Goal: Task Accomplishment & Management: Use online tool/utility

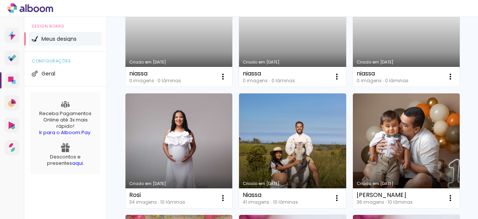
scroll to position [172, 0]
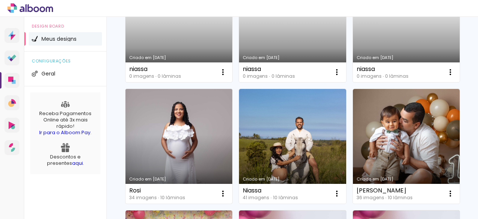
click at [232, 128] on link "Criado em [DATE]" at bounding box center [178, 146] width 107 height 115
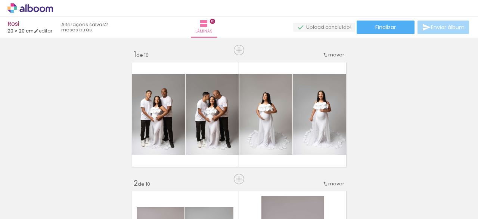
click at [31, 208] on span "Adicionar Fotos" at bounding box center [26, 209] width 22 height 8
click at [0, 0] on input "file" at bounding box center [0, 0] width 0 height 0
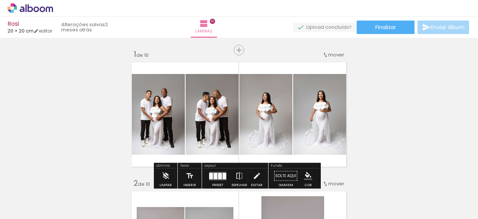
click at [25, 208] on span "Adicionar Fotos" at bounding box center [26, 209] width 22 height 8
click at [0, 0] on input "file" at bounding box center [0, 0] width 0 height 0
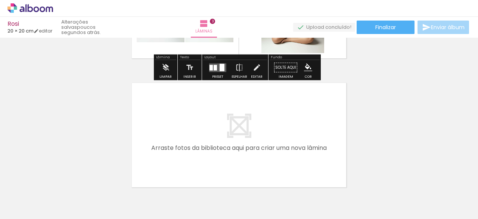
scroll to position [365, 0]
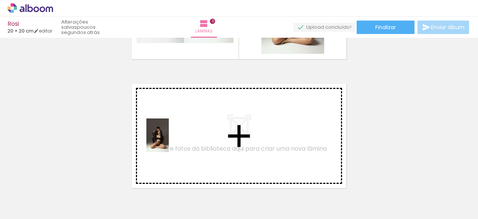
drag, startPoint x: 108, startPoint y: 198, endPoint x: 150, endPoint y: 189, distance: 43.1
click at [170, 139] on quentale-workspace at bounding box center [239, 109] width 478 height 219
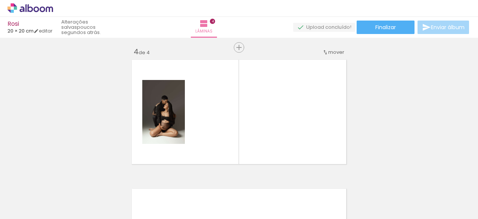
scroll to position [396, 0]
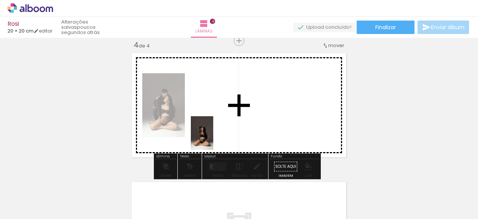
drag, startPoint x: 151, startPoint y: 206, endPoint x: 224, endPoint y: 167, distance: 83.4
click at [220, 131] on quentale-workspace at bounding box center [239, 109] width 478 height 219
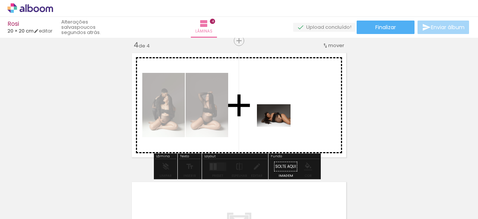
drag, startPoint x: 233, startPoint y: 201, endPoint x: 279, endPoint y: 127, distance: 87.0
click at [279, 127] on quentale-workspace at bounding box center [239, 109] width 478 height 219
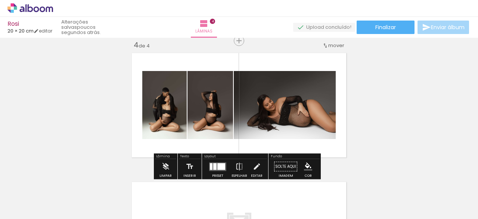
click at [217, 165] on div at bounding box center [221, 166] width 8 height 7
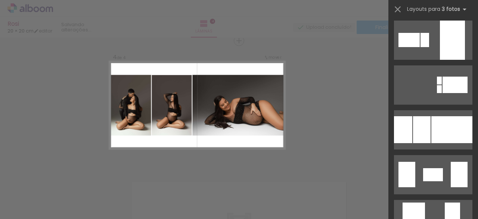
scroll to position [1438, 0]
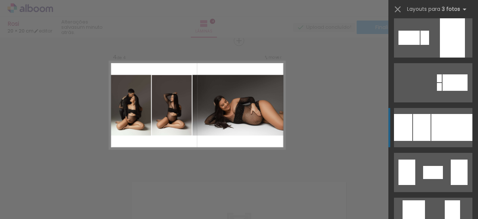
click at [433, 129] on div at bounding box center [451, 127] width 41 height 27
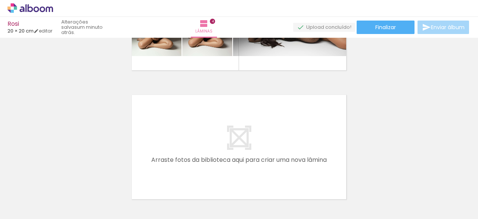
scroll to position [481, 0]
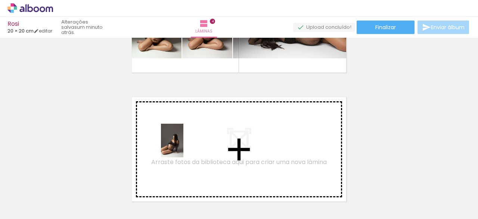
drag, startPoint x: 189, startPoint y: 198, endPoint x: 183, endPoint y: 146, distance: 51.8
click at [183, 146] on quentale-workspace at bounding box center [239, 109] width 478 height 219
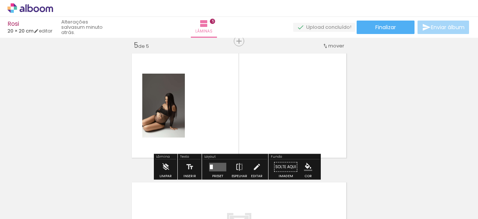
scroll to position [525, 0]
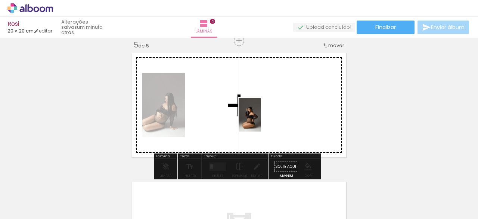
drag, startPoint x: 271, startPoint y: 186, endPoint x: 261, endPoint y: 120, distance: 66.2
click at [261, 120] on quentale-workspace at bounding box center [239, 109] width 478 height 219
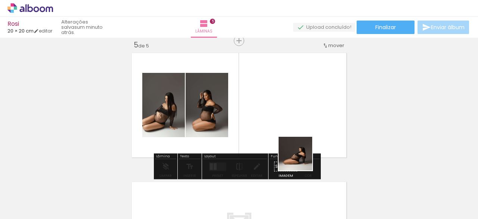
drag, startPoint x: 314, startPoint y: 199, endPoint x: 294, endPoint y: 134, distance: 67.6
click at [294, 134] on quentale-workspace at bounding box center [239, 109] width 478 height 219
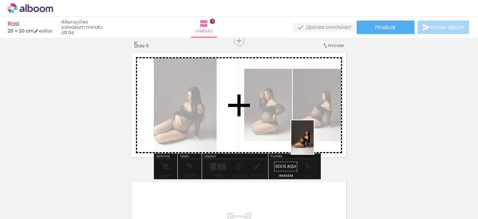
drag, startPoint x: 359, startPoint y: 207, endPoint x: 313, endPoint y: 140, distance: 81.6
click at [313, 140] on quentale-workspace at bounding box center [239, 109] width 478 height 219
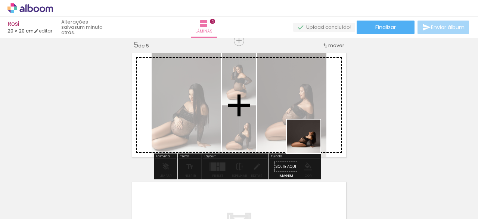
drag, startPoint x: 391, startPoint y: 201, endPoint x: 296, endPoint y: 182, distance: 96.7
click at [306, 137] on quentale-workspace at bounding box center [239, 109] width 478 height 219
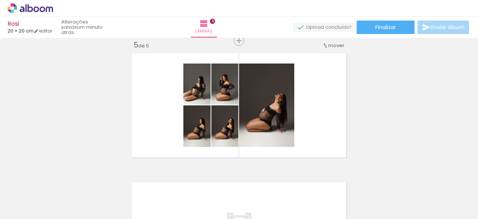
scroll to position [0, 714]
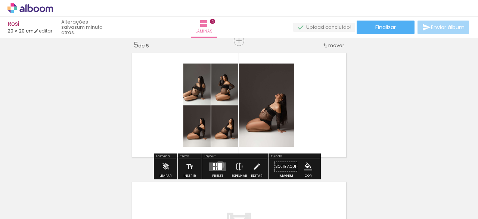
drag, startPoint x: 218, startPoint y: 164, endPoint x: 220, endPoint y: 161, distance: 4.0
click at [218, 164] on div at bounding box center [220, 166] width 4 height 7
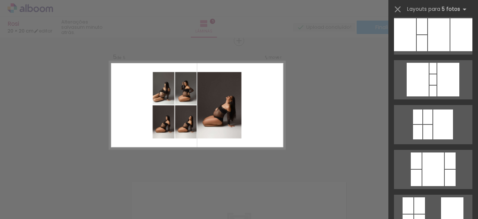
scroll to position [298, 0]
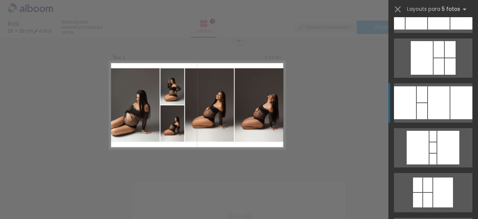
click at [446, 94] on div at bounding box center [439, 102] width 22 height 33
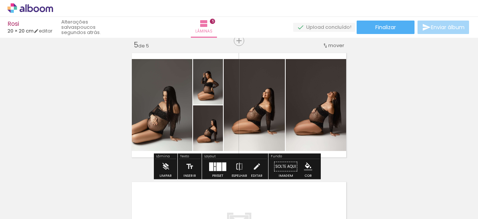
click at [217, 165] on div at bounding box center [219, 166] width 5 height 9
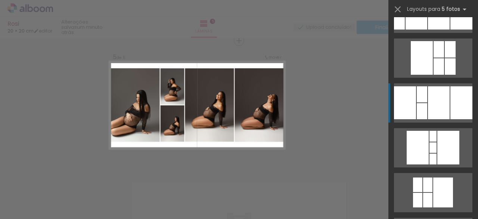
click at [444, 99] on div at bounding box center [439, 102] width 22 height 33
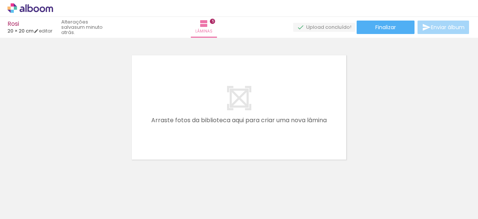
scroll to position [647, 0]
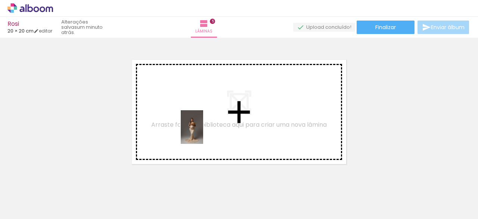
drag, startPoint x: 284, startPoint y: 201, endPoint x: 200, endPoint y: 133, distance: 108.1
click at [200, 133] on quentale-workspace at bounding box center [239, 109] width 478 height 219
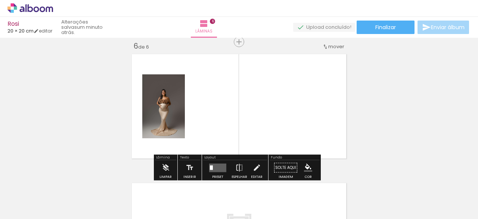
scroll to position [653, 0]
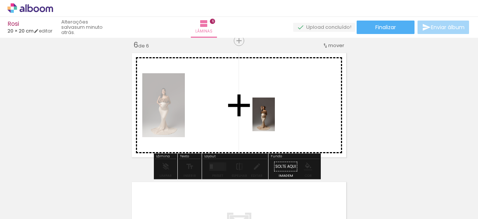
drag, startPoint x: 327, startPoint y: 192, endPoint x: 272, endPoint y: 118, distance: 92.3
click at [274, 120] on quentale-workspace at bounding box center [239, 109] width 478 height 219
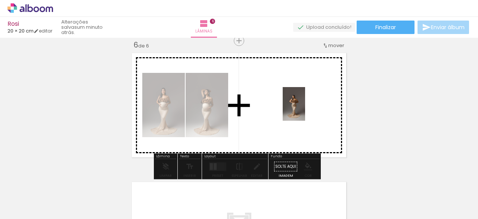
drag, startPoint x: 366, startPoint y: 201, endPoint x: 304, endPoint y: 108, distance: 111.6
click at [304, 108] on quentale-workspace at bounding box center [239, 109] width 478 height 219
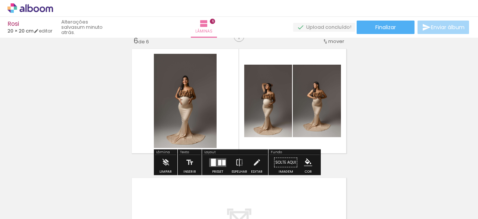
scroll to position [657, 0]
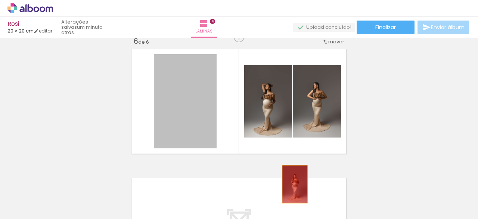
drag, startPoint x: 201, startPoint y: 81, endPoint x: 288, endPoint y: 165, distance: 121.2
click at [292, 184] on quentale-workspace at bounding box center [239, 109] width 478 height 219
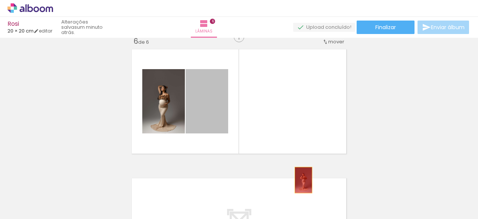
drag, startPoint x: 215, startPoint y: 108, endPoint x: 297, endPoint y: 178, distance: 107.5
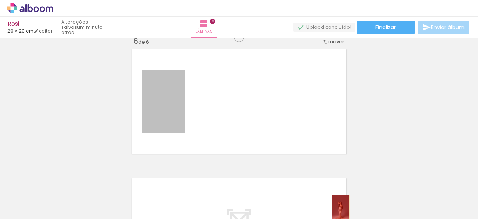
drag, startPoint x: 175, startPoint y: 101, endPoint x: 341, endPoint y: 201, distance: 193.3
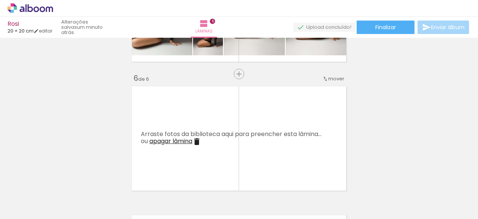
scroll to position [633, 0]
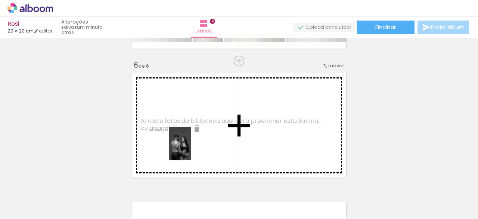
drag, startPoint x: 163, startPoint y: 199, endPoint x: 205, endPoint y: 161, distance: 56.0
click at [196, 140] on quentale-workspace at bounding box center [239, 109] width 478 height 219
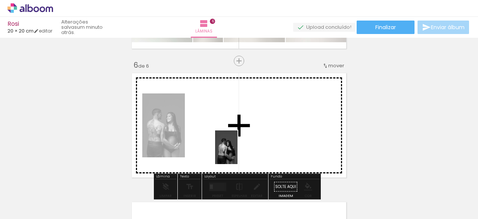
drag, startPoint x: 204, startPoint y: 203, endPoint x: 245, endPoint y: 151, distance: 66.0
click at [246, 133] on quentale-workspace at bounding box center [239, 109] width 478 height 219
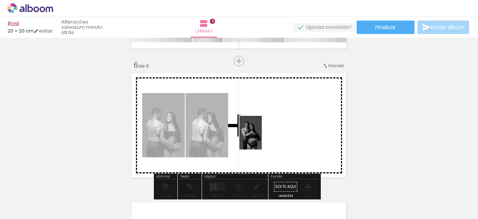
drag, startPoint x: 238, startPoint y: 199, endPoint x: 262, endPoint y: 138, distance: 65.2
click at [262, 138] on quentale-workspace at bounding box center [239, 109] width 478 height 219
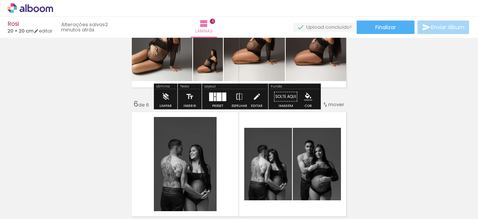
scroll to position [597, 0]
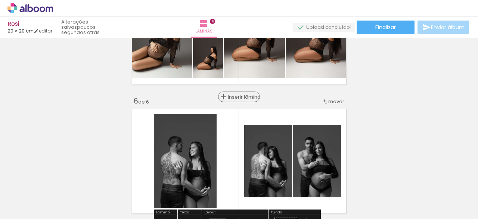
click at [236, 97] on span "Inserir lâmina" at bounding box center [242, 96] width 29 height 5
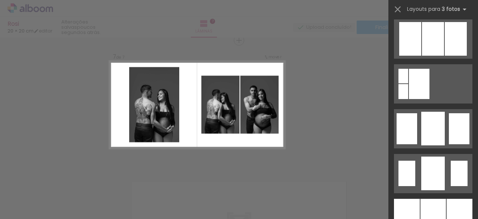
scroll to position [544, 0]
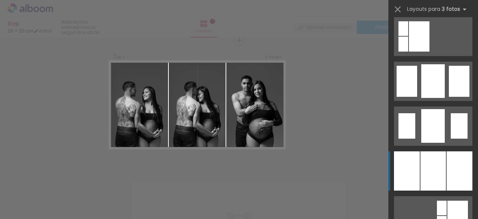
click at [429, 175] on div at bounding box center [432, 170] width 25 height 39
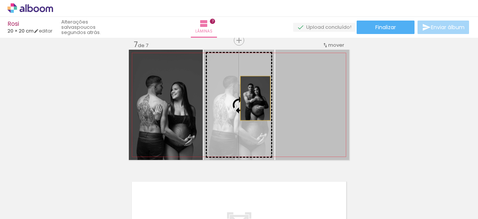
drag, startPoint x: 324, startPoint y: 104, endPoint x: 251, endPoint y: 94, distance: 73.2
click at [0, 0] on slot at bounding box center [0, 0] width 0 height 0
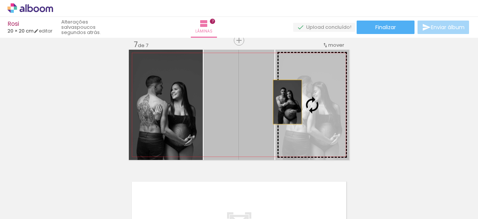
drag, startPoint x: 250, startPoint y: 99, endPoint x: 296, endPoint y: 102, distance: 46.4
click at [0, 0] on slot at bounding box center [0, 0] width 0 height 0
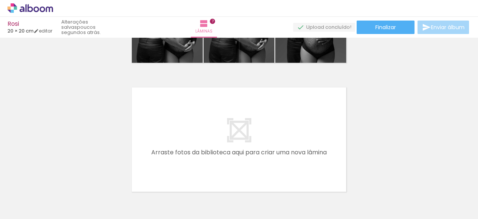
scroll to position [925, 0]
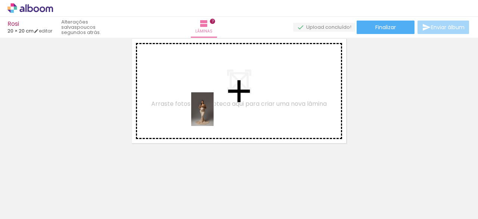
drag, startPoint x: 282, startPoint y: 202, endPoint x: 263, endPoint y: 148, distance: 57.2
click at [209, 113] on quentale-workspace at bounding box center [239, 109] width 478 height 219
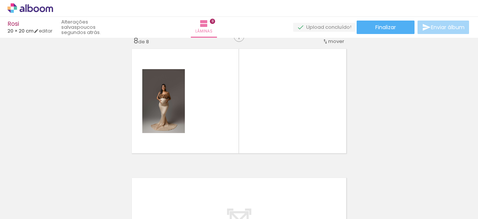
scroll to position [911, 0]
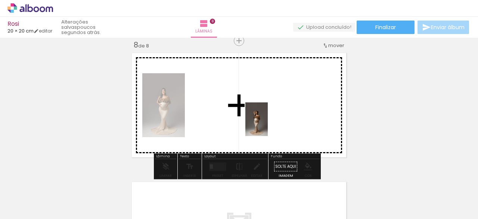
drag, startPoint x: 332, startPoint y: 201, endPoint x: 261, endPoint y: 119, distance: 107.2
click at [261, 119] on quentale-workspace at bounding box center [239, 109] width 478 height 219
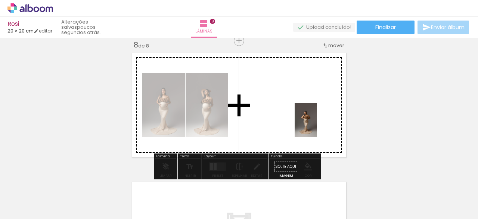
drag, startPoint x: 364, startPoint y: 195, endPoint x: 316, endPoint y: 124, distance: 85.5
click at [316, 124] on quentale-workspace at bounding box center [239, 109] width 478 height 219
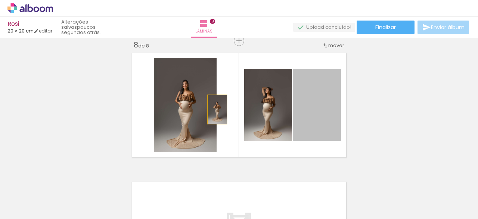
drag, startPoint x: 325, startPoint y: 126, endPoint x: 204, endPoint y: 109, distance: 121.8
click at [0, 0] on slot at bounding box center [0, 0] width 0 height 0
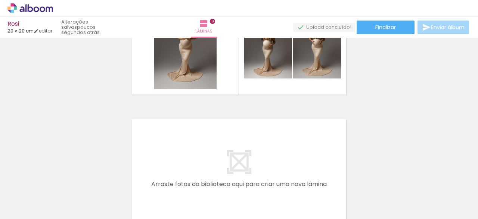
scroll to position [974, 0]
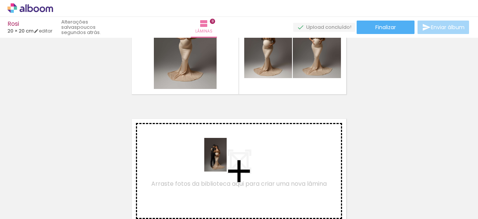
drag, startPoint x: 408, startPoint y: 197, endPoint x: 214, endPoint y: 161, distance: 197.1
click at [214, 161] on quentale-workspace at bounding box center [239, 109] width 478 height 219
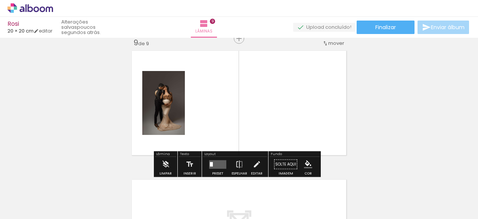
scroll to position [1042, 0]
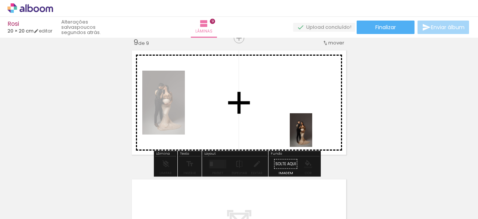
drag, startPoint x: 450, startPoint y: 199, endPoint x: 318, endPoint y: 135, distance: 146.1
click at [311, 135] on quentale-workspace at bounding box center [239, 109] width 478 height 219
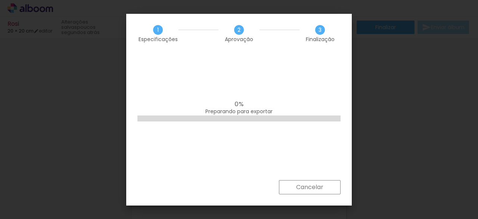
scroll to position [0, 115]
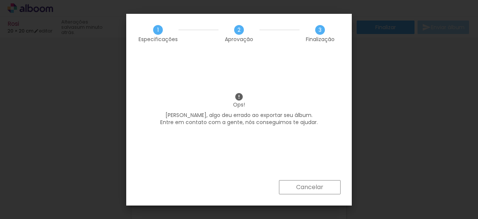
click at [0, 0] on slot "Cancelar" at bounding box center [0, 0] width 0 height 0
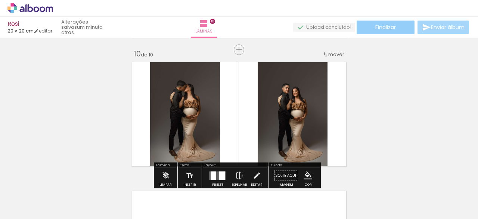
click at [381, 28] on span "Finalizar" at bounding box center [385, 27] width 21 height 5
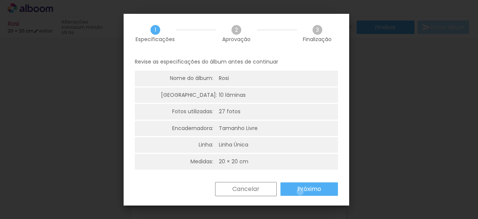
click at [0, 0] on slot "Próximo" at bounding box center [0, 0] width 0 height 0
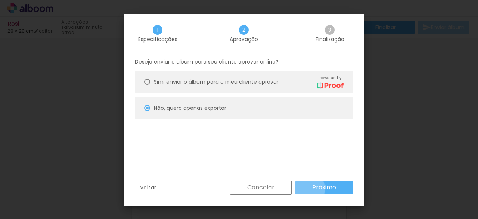
click at [307, 189] on paper-button "Próximo" at bounding box center [324, 187] width 58 height 13
type input "Alta, 300 DPI"
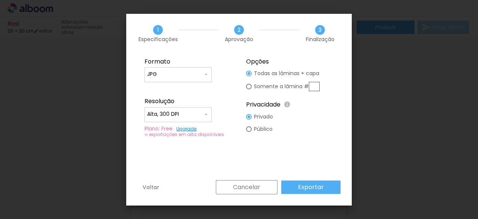
click at [249, 76] on div at bounding box center [249, 74] width 6 height 6
type paper-radio-button "on"
click at [0, 0] on slot "Exportar" at bounding box center [0, 0] width 0 height 0
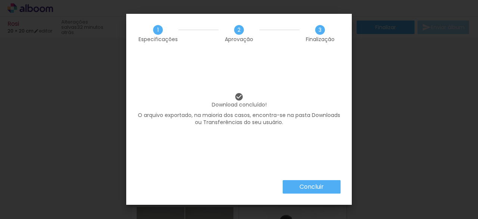
scroll to position [0, 115]
click at [0, 0] on slot "Concluir" at bounding box center [0, 0] width 0 height 0
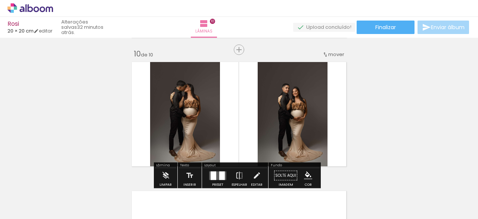
click at [30, 7] on icon at bounding box center [31, 8] width 6 height 8
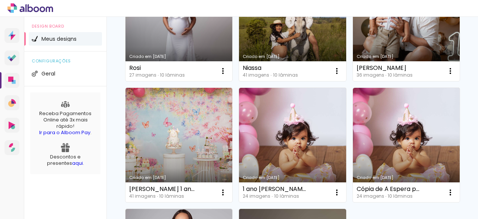
scroll to position [299, 0]
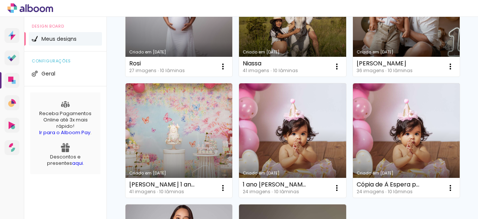
drag, startPoint x: 201, startPoint y: 116, endPoint x: 200, endPoint y: 121, distance: 4.9
click at [239, 77] on link "Criado em [DATE]" at bounding box center [292, 19] width 107 height 115
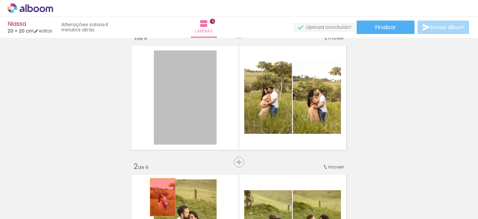
drag, startPoint x: 178, startPoint y: 114, endPoint x: 166, endPoint y: 179, distance: 65.8
click at [161, 195] on quentale-workspace at bounding box center [239, 109] width 478 height 219
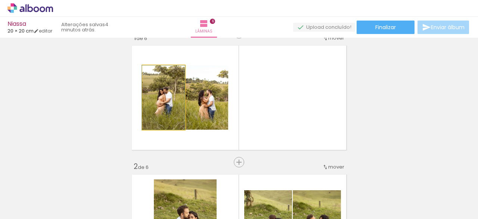
drag, startPoint x: 171, startPoint y: 113, endPoint x: 172, endPoint y: 128, distance: 15.0
click at [159, 178] on quentale-workspace at bounding box center [239, 109] width 478 height 219
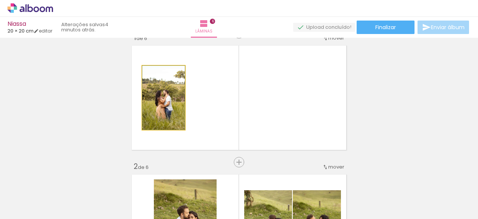
drag, startPoint x: 168, startPoint y: 113, endPoint x: 160, endPoint y: 164, distance: 52.2
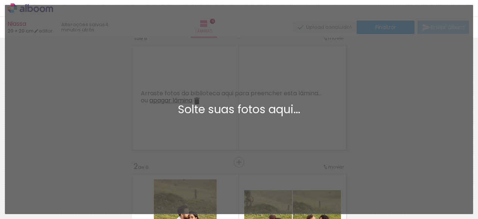
click at [203, 130] on div "Adicionar Fotos Solte suas fotos aqui..." at bounding box center [238, 109] width 467 height 208
click at [104, 112] on div "Solte suas fotos aqui..." at bounding box center [239, 109] width 456 height 11
click at [5, 2] on div "› Editor de álbum" at bounding box center [239, 8] width 478 height 17
drag, startPoint x: 270, startPoint y: 197, endPoint x: 265, endPoint y: 140, distance: 57.7
click at [265, 140] on div "Adicionar Fotos Solte suas fotos aqui..." at bounding box center [238, 109] width 467 height 208
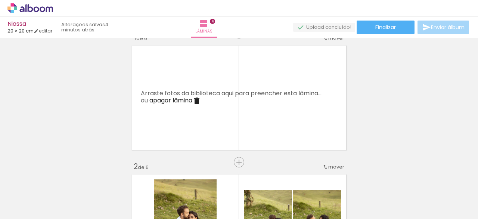
click at [196, 100] on iron-icon at bounding box center [196, 100] width 9 height 9
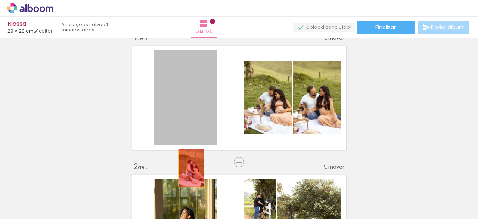
drag, startPoint x: 197, startPoint y: 102, endPoint x: 188, endPoint y: 168, distance: 66.0
click at [186, 192] on quentale-workspace at bounding box center [239, 109] width 478 height 219
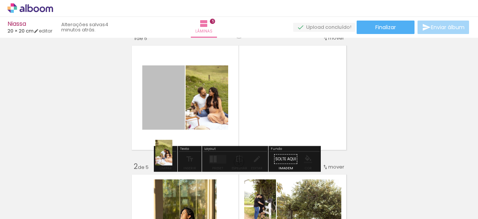
drag, startPoint x: 161, startPoint y: 97, endPoint x: 157, endPoint y: 147, distance: 49.5
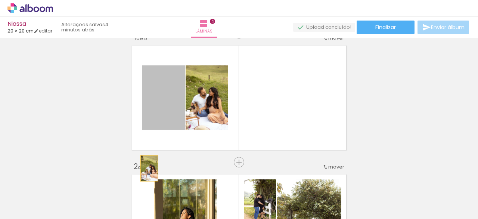
drag, startPoint x: 165, startPoint y: 111, endPoint x: 151, endPoint y: 158, distance: 49.0
click at [141, 192] on quentale-workspace at bounding box center [239, 109] width 478 height 219
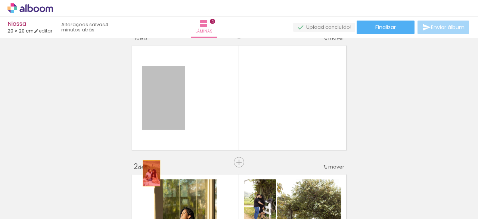
drag, startPoint x: 162, startPoint y: 99, endPoint x: 144, endPoint y: 183, distance: 86.2
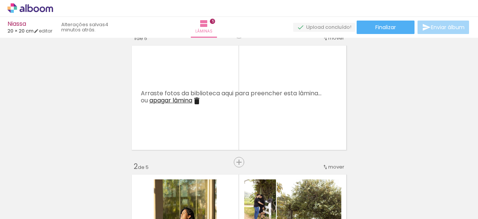
click at [197, 102] on iron-icon at bounding box center [196, 100] width 9 height 9
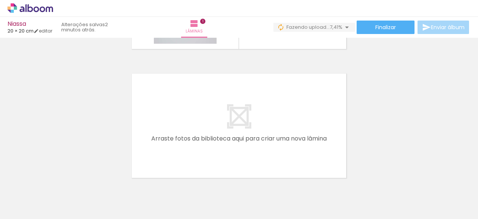
scroll to position [0, 602]
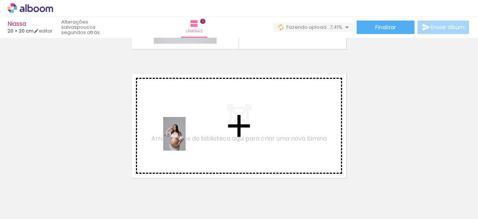
drag, startPoint x: 314, startPoint y: 198, endPoint x: 187, endPoint y: 139, distance: 140.0
click at [187, 139] on quentale-workspace at bounding box center [239, 109] width 478 height 219
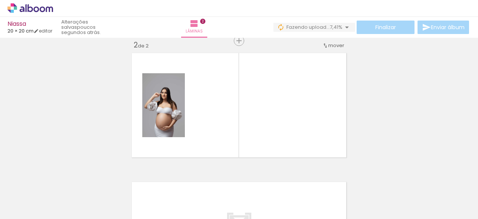
scroll to position [0, 119]
click at [144, 179] on iron-icon at bounding box center [148, 179] width 8 height 8
click at [111, 180] on iron-icon at bounding box center [107, 179] width 8 height 8
click at [144, 180] on iron-icon at bounding box center [148, 179] width 8 height 8
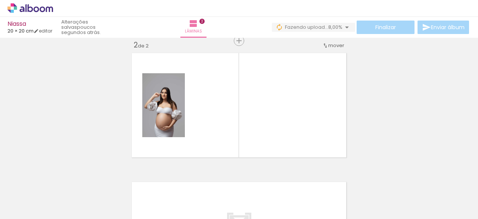
click at [144, 179] on iron-icon at bounding box center [148, 179] width 8 height 8
click at [104, 180] on iron-icon at bounding box center [100, 179] width 8 height 8
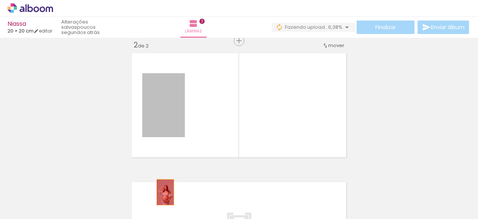
drag, startPoint x: 166, startPoint y: 112, endPoint x: 159, endPoint y: 192, distance: 80.2
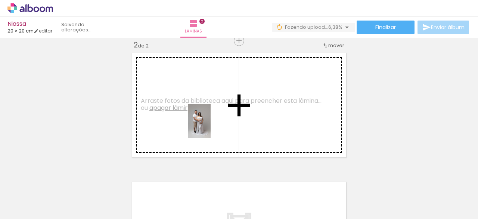
drag, startPoint x: 326, startPoint y: 195, endPoint x: 204, endPoint y: 121, distance: 142.9
click at [204, 121] on quentale-workspace at bounding box center [239, 109] width 478 height 219
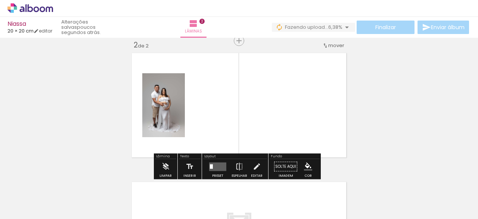
scroll to position [0, 77]
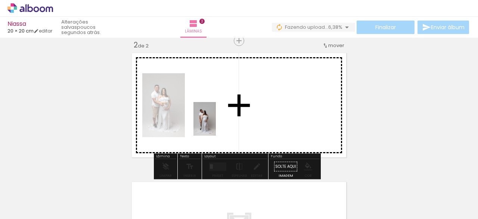
drag, startPoint x: 130, startPoint y: 198, endPoint x: 217, endPoint y: 124, distance: 113.4
click at [217, 124] on quentale-workspace at bounding box center [239, 109] width 478 height 219
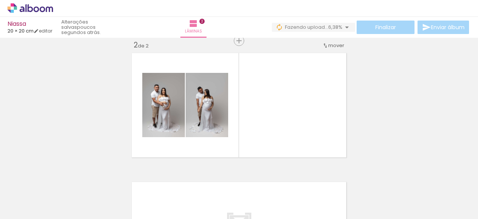
scroll to position [0, 415]
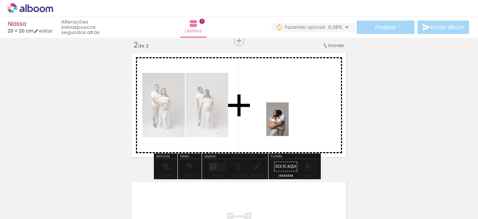
drag, startPoint x: 328, startPoint y: 198, endPoint x: 287, endPoint y: 116, distance: 91.8
click at [286, 118] on quentale-workspace at bounding box center [239, 109] width 478 height 219
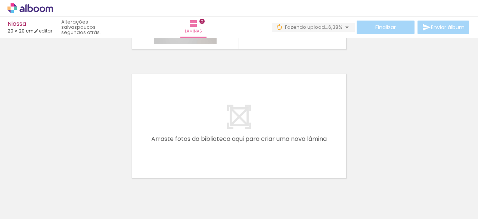
scroll to position [244, 0]
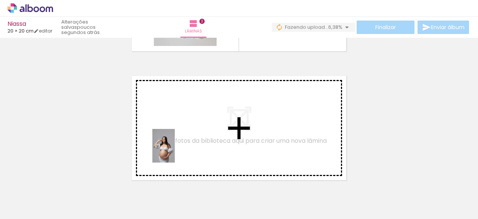
drag, startPoint x: 211, startPoint y: 198, endPoint x: 176, endPoint y: 138, distance: 69.4
click at [176, 138] on quentale-workspace at bounding box center [239, 109] width 478 height 219
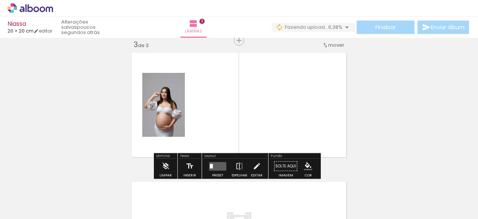
scroll to position [0, 314]
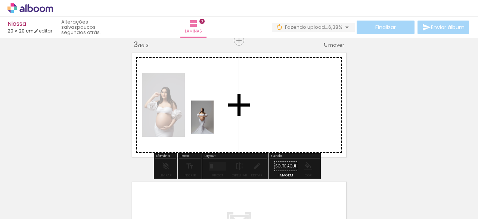
drag, startPoint x: 180, startPoint y: 205, endPoint x: 215, endPoint y: 121, distance: 90.7
click at [215, 121] on quentale-workspace at bounding box center [239, 109] width 478 height 219
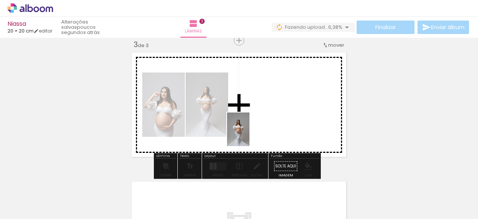
drag, startPoint x: 140, startPoint y: 200, endPoint x: 258, endPoint y: 127, distance: 138.4
click at [258, 127] on quentale-workspace at bounding box center [239, 109] width 478 height 219
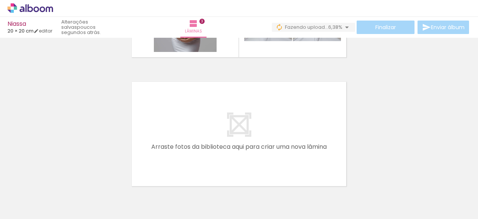
scroll to position [365, 0]
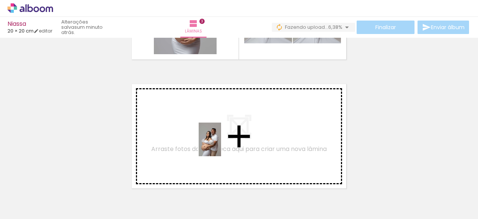
drag, startPoint x: 359, startPoint y: 201, endPoint x: 218, endPoint y: 145, distance: 151.5
click at [218, 145] on quentale-workspace at bounding box center [239, 109] width 478 height 219
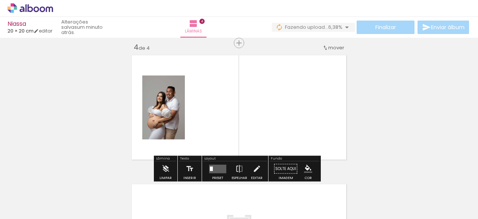
scroll to position [396, 0]
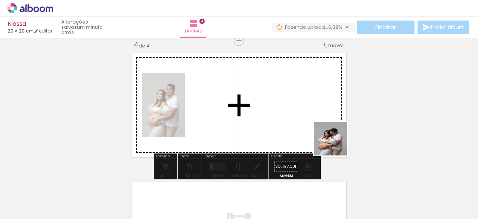
drag, startPoint x: 394, startPoint y: 195, endPoint x: 313, endPoint y: 127, distance: 105.5
click at [312, 124] on quentale-workspace at bounding box center [239, 109] width 478 height 219
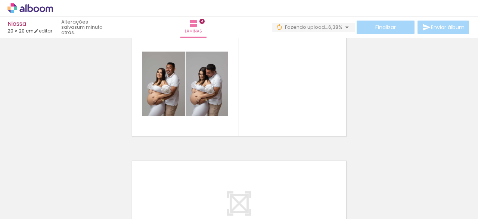
scroll to position [0, 340]
drag, startPoint x: 115, startPoint y: 177, endPoint x: 110, endPoint y: 177, distance: 4.9
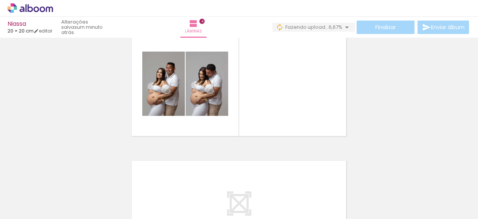
click at [150, 177] on iron-icon at bounding box center [147, 179] width 8 height 8
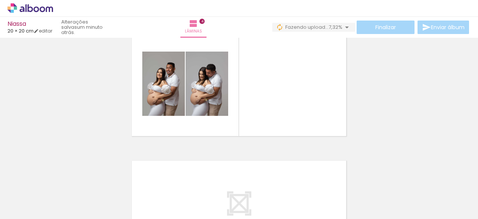
scroll to position [0, 362]
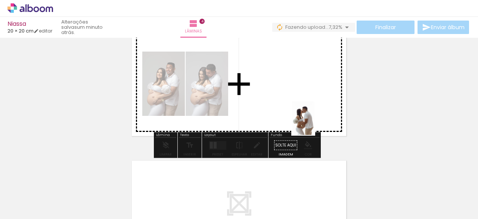
drag, startPoint x: 383, startPoint y: 197, endPoint x: 316, endPoint y: 122, distance: 100.8
click at [314, 123] on quentale-workspace at bounding box center [239, 109] width 478 height 219
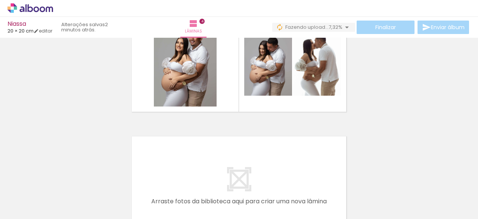
scroll to position [445, 0]
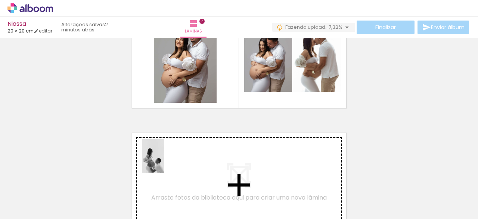
drag, startPoint x: 124, startPoint y: 202, endPoint x: 164, endPoint y: 161, distance: 57.0
click at [164, 161] on quentale-workspace at bounding box center [239, 109] width 478 height 219
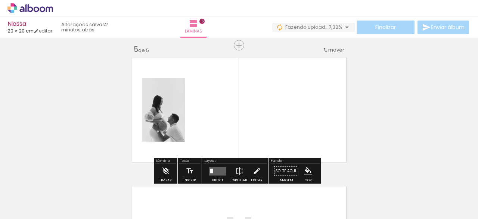
scroll to position [525, 0]
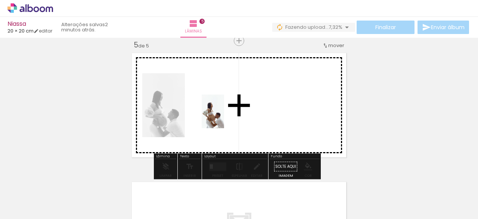
drag, startPoint x: 168, startPoint y: 203, endPoint x: 224, endPoint y: 117, distance: 102.3
click at [224, 117] on quentale-workspace at bounding box center [239, 109] width 478 height 219
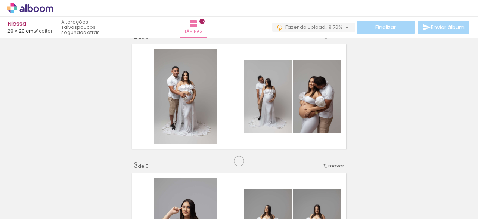
scroll to position [183, 0]
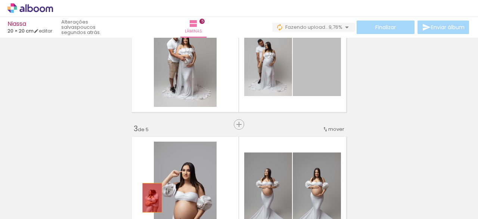
drag, startPoint x: 308, startPoint y: 72, endPoint x: 145, endPoint y: 203, distance: 209.8
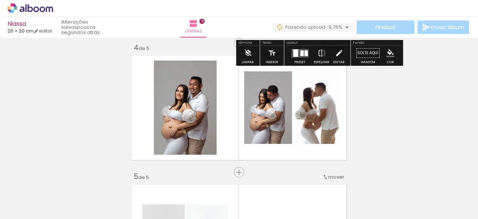
scroll to position [386, 0]
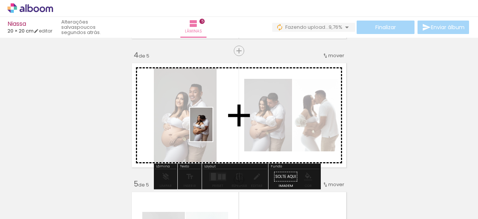
drag, startPoint x: 83, startPoint y: 203, endPoint x: 224, endPoint y: 122, distance: 162.8
click at [224, 122] on quentale-workspace at bounding box center [239, 109] width 478 height 219
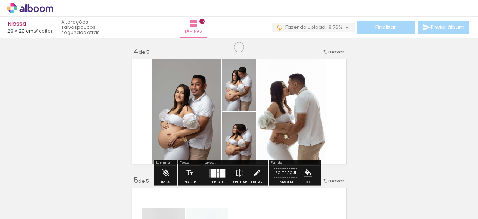
scroll to position [420, 0]
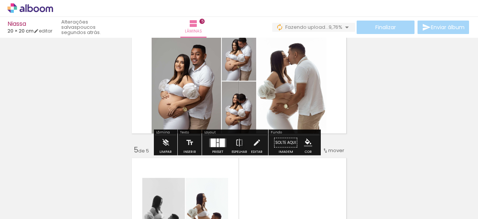
click at [220, 142] on div at bounding box center [222, 142] width 5 height 9
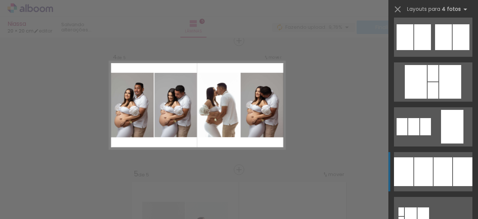
scroll to position [694, 0]
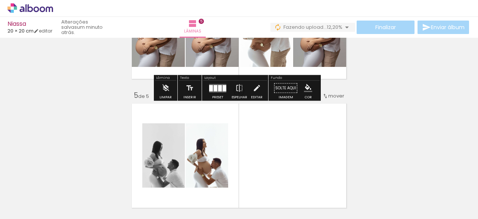
scroll to position [473, 0]
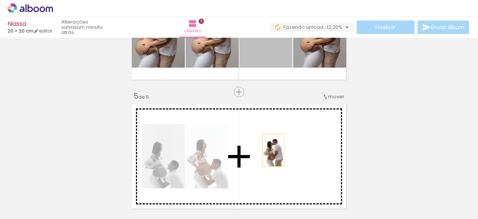
drag, startPoint x: 266, startPoint y: 55, endPoint x: 284, endPoint y: 137, distance: 84.2
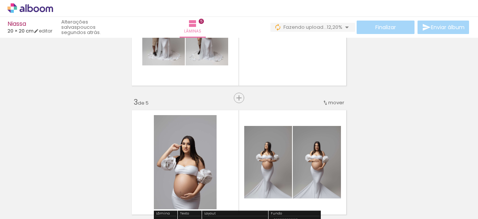
scroll to position [209, 0]
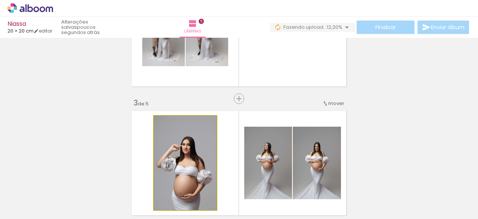
drag, startPoint x: 199, startPoint y: 161, endPoint x: 215, endPoint y: 138, distance: 28.0
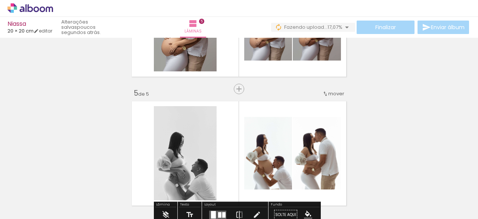
scroll to position [477, 0]
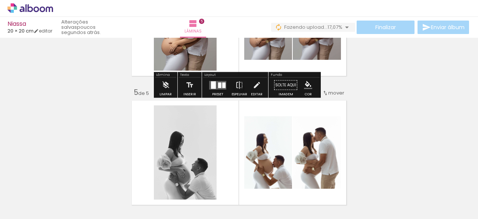
drag, startPoint x: 324, startPoint y: 93, endPoint x: 324, endPoint y: 47, distance: 46.3
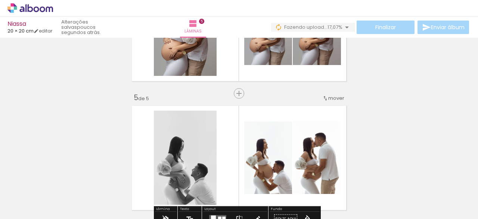
scroll to position [472, 0]
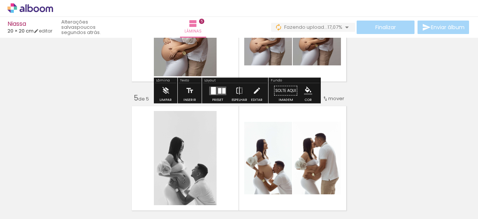
drag, startPoint x: 323, startPoint y: 98, endPoint x: 320, endPoint y: 69, distance: 29.3
drag, startPoint x: 335, startPoint y: 97, endPoint x: 333, endPoint y: 69, distance: 27.7
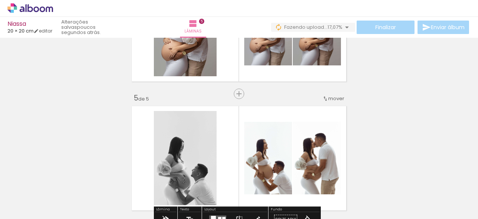
drag, startPoint x: 327, startPoint y: 107, endPoint x: 327, endPoint y: 99, distance: 7.8
click at [327, 103] on album-spread "5 de 5" at bounding box center [239, 158] width 220 height 110
click at [330, 97] on span "mover" at bounding box center [336, 98] width 16 height 7
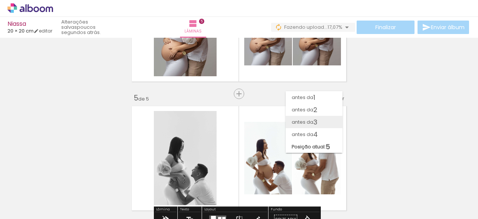
click at [320, 122] on paper-item "antes da 3" at bounding box center [314, 122] width 57 height 12
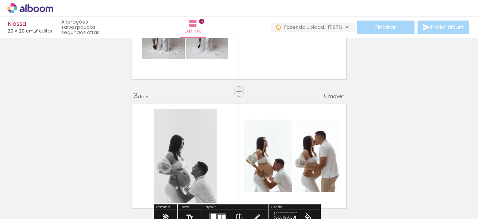
scroll to position [215, 0]
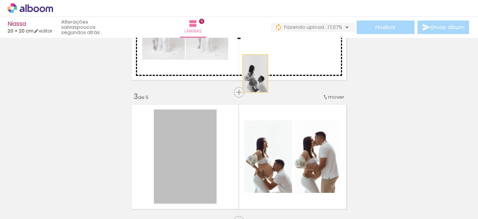
drag, startPoint x: 196, startPoint y: 148, endPoint x: 250, endPoint y: 130, distance: 57.0
click at [261, 60] on div "Inserir lâmina 1 de 5 Inserir lâmina 2 de 5 Inserir lâmina 3 de 5 Inserir lâmin…" at bounding box center [239, 211] width 478 height 773
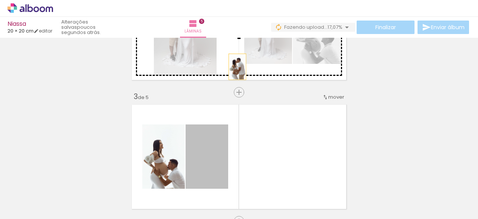
drag, startPoint x: 207, startPoint y: 157, endPoint x: 182, endPoint y: 147, distance: 27.1
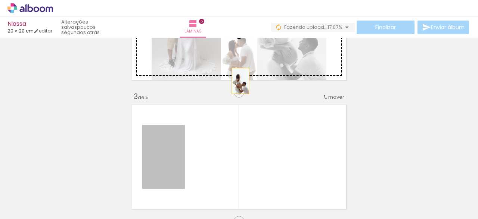
drag, startPoint x: 170, startPoint y: 157, endPoint x: 247, endPoint y: 59, distance: 125.2
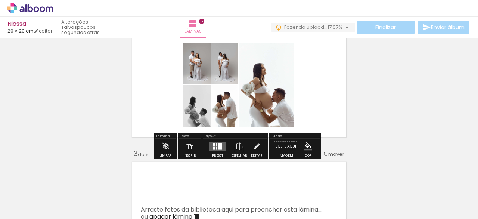
scroll to position [158, 0]
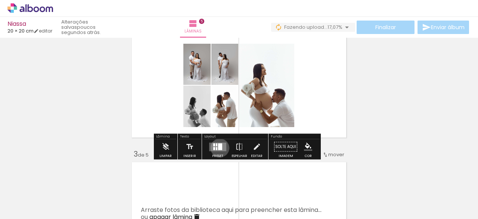
drag, startPoint x: 218, startPoint y: 147, endPoint x: 214, endPoint y: 151, distance: 5.6
click at [215, 148] on quentale-layouter at bounding box center [217, 146] width 17 height 9
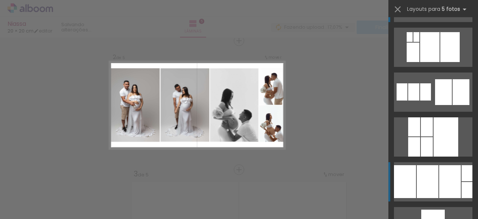
scroll to position [43, 0]
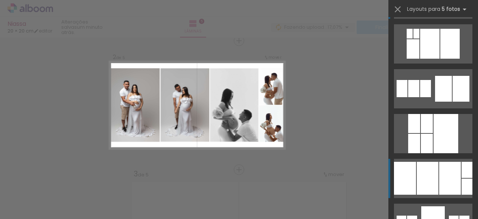
click at [434, 170] on div at bounding box center [428, 178] width 22 height 33
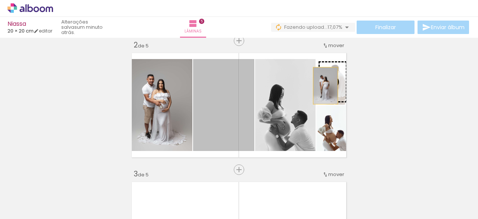
drag, startPoint x: 223, startPoint y: 116, endPoint x: 318, endPoint y: 87, distance: 99.5
click at [0, 0] on slot at bounding box center [0, 0] width 0 height 0
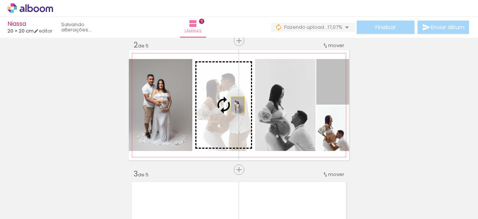
drag, startPoint x: 328, startPoint y: 91, endPoint x: 234, endPoint y: 106, distance: 94.9
click at [0, 0] on slot at bounding box center [0, 0] width 0 height 0
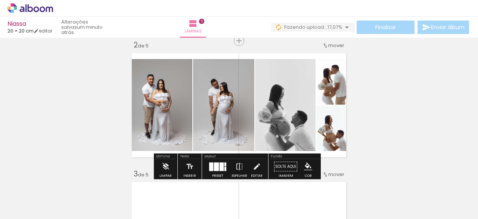
click at [221, 161] on div at bounding box center [218, 166] width 20 height 15
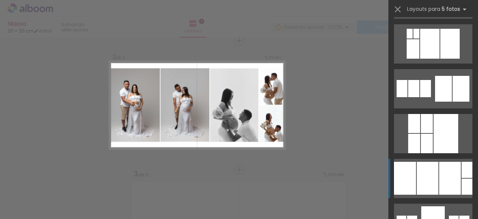
scroll to position [179, 0]
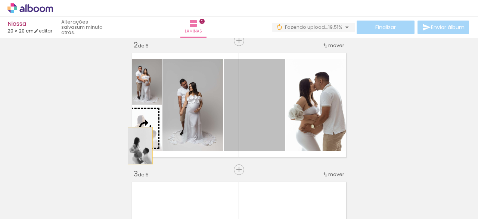
drag, startPoint x: 254, startPoint y: 125, endPoint x: 131, endPoint y: 147, distance: 124.7
click at [0, 0] on slot at bounding box center [0, 0] width 0 height 0
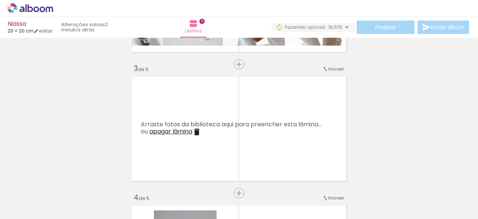
scroll to position [248, 0]
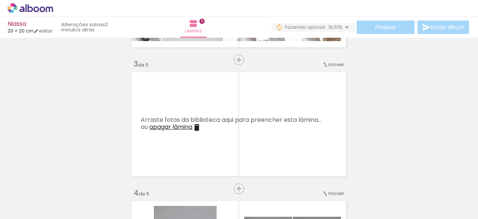
click at [197, 126] on iron-icon at bounding box center [196, 127] width 9 height 9
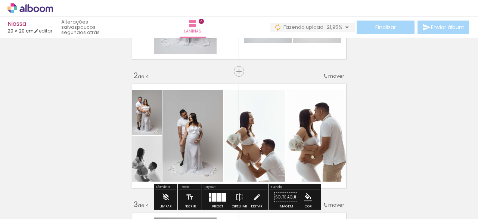
scroll to position [105, 0]
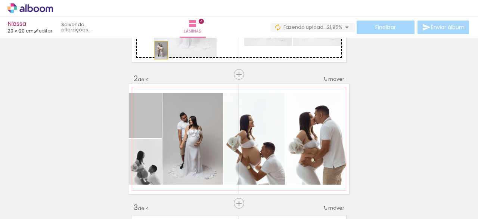
drag, startPoint x: 138, startPoint y: 129, endPoint x: 158, endPoint y: 48, distance: 83.0
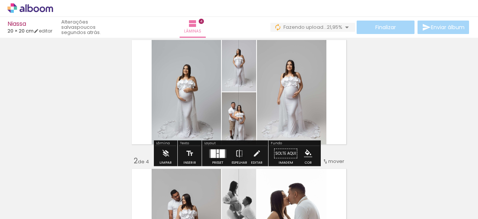
scroll to position [22, 0]
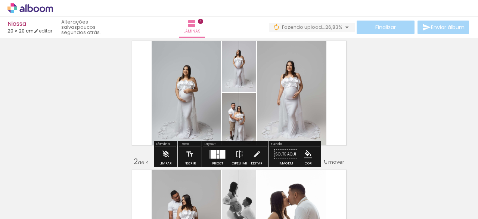
drag, startPoint x: 217, startPoint y: 153, endPoint x: 213, endPoint y: 159, distance: 6.7
click at [217, 153] on quentale-layouter at bounding box center [217, 154] width 17 height 9
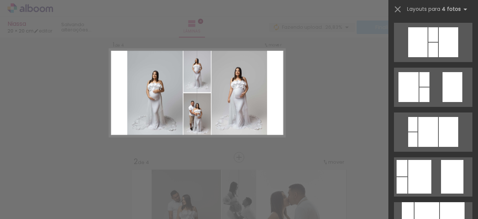
scroll to position [0, 0]
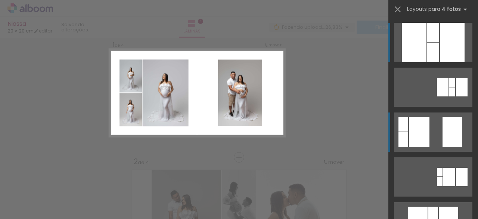
drag, startPoint x: 440, startPoint y: 133, endPoint x: 445, endPoint y: 121, distance: 12.9
click at [441, 107] on quentale-layouter at bounding box center [433, 87] width 78 height 39
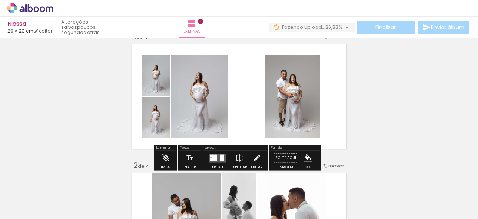
scroll to position [9, 0]
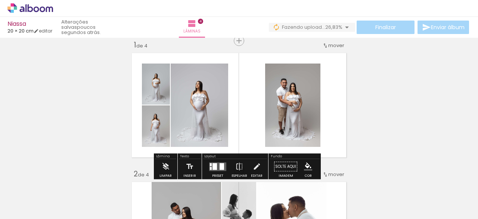
drag, startPoint x: 216, startPoint y: 165, endPoint x: 215, endPoint y: 171, distance: 6.1
click at [215, 164] on quentale-layouter at bounding box center [217, 166] width 17 height 9
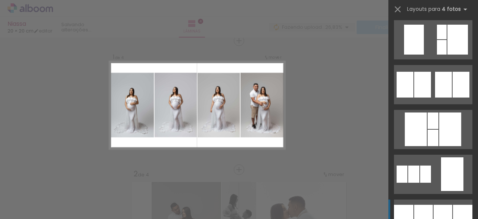
scroll to position [681, 0]
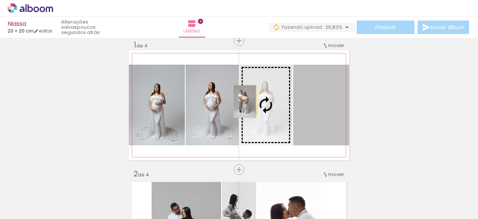
scroll to position [0, 413]
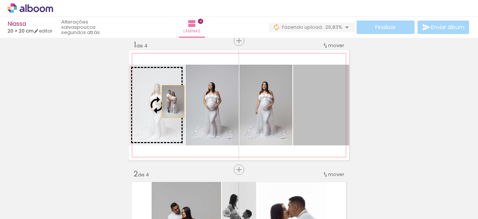
drag, startPoint x: 264, startPoint y: 101, endPoint x: 167, endPoint y: 106, distance: 97.2
click at [0, 0] on slot at bounding box center [0, 0] width 0 height 0
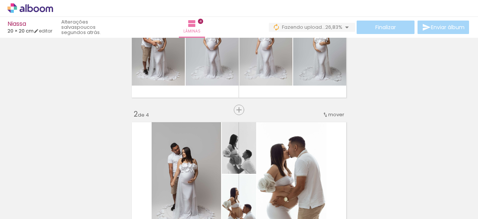
scroll to position [69, 0]
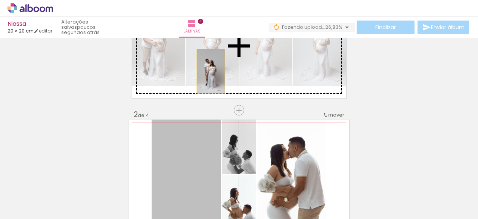
drag, startPoint x: 188, startPoint y: 158, endPoint x: 209, endPoint y: 69, distance: 91.4
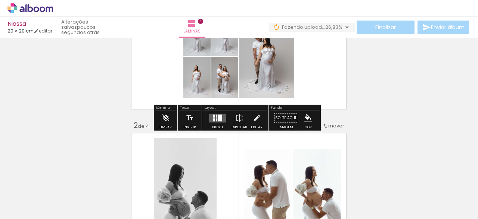
scroll to position [60, 0]
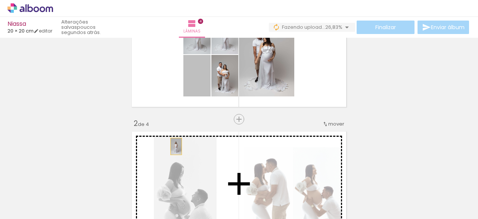
drag, startPoint x: 202, startPoint y: 81, endPoint x: 172, endPoint y: 147, distance: 72.7
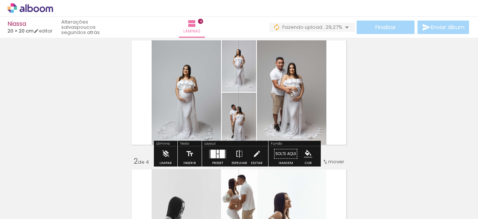
scroll to position [21, 0]
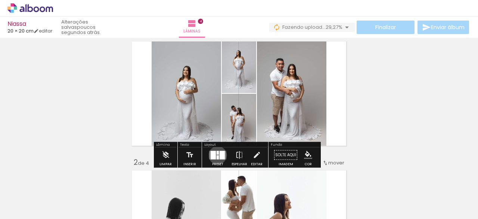
click at [0, 0] on slot at bounding box center [0, 0] width 0 height 0
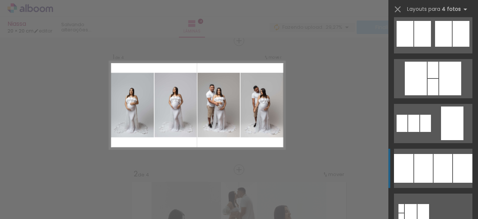
scroll to position [681, 0]
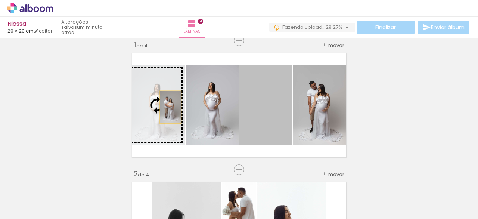
drag, startPoint x: 255, startPoint y: 111, endPoint x: 152, endPoint y: 112, distance: 103.8
click at [0, 0] on slot at bounding box center [0, 0] width 0 height 0
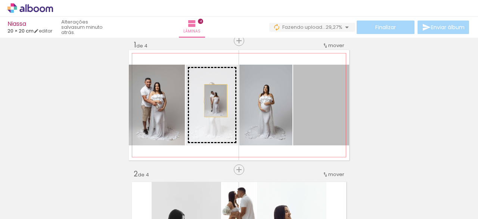
drag, startPoint x: 305, startPoint y: 108, endPoint x: 217, endPoint y: 97, distance: 88.0
click at [0, 0] on slot at bounding box center [0, 0] width 0 height 0
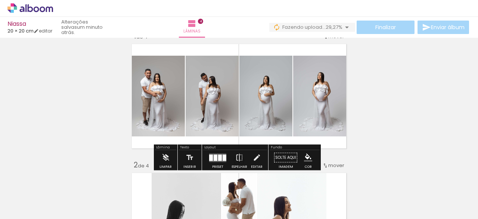
scroll to position [23, 0]
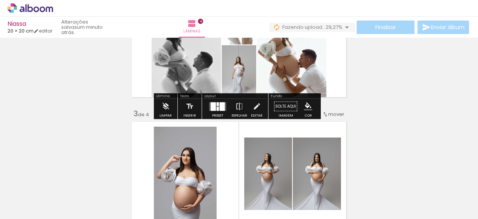
scroll to position [199, 0]
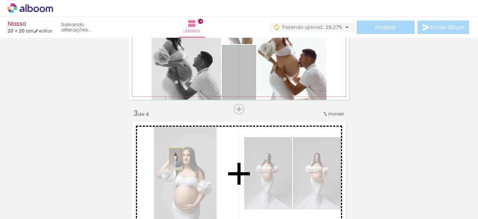
drag, startPoint x: 234, startPoint y: 76, endPoint x: 172, endPoint y: 154, distance: 100.2
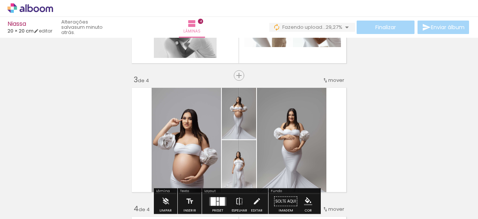
scroll to position [265, 0]
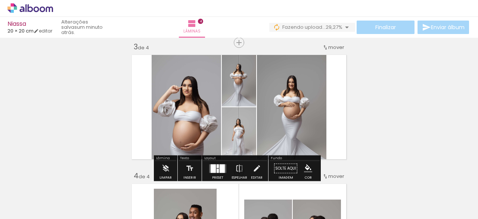
click at [220, 163] on div at bounding box center [218, 168] width 20 height 15
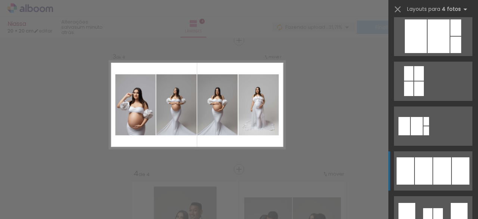
scroll to position [422, 0]
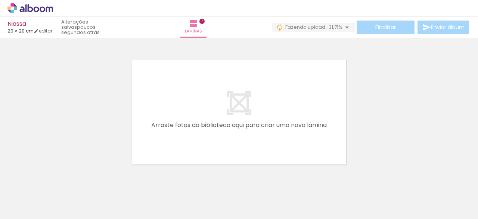
scroll to position [525, 0]
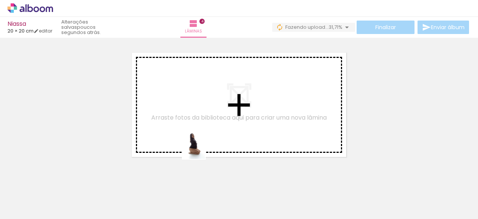
drag, startPoint x: 280, startPoint y: 202, endPoint x: 202, endPoint y: 134, distance: 104.3
click at [199, 129] on quentale-workspace at bounding box center [239, 109] width 478 height 219
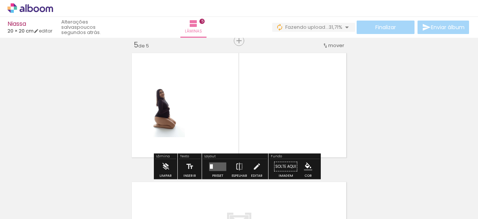
scroll to position [525, 0]
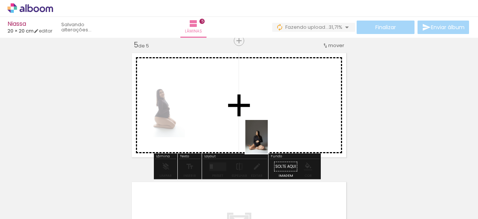
drag, startPoint x: 320, startPoint y: 204, endPoint x: 259, endPoint y: 134, distance: 93.2
click at [259, 134] on quentale-workspace at bounding box center [239, 109] width 478 height 219
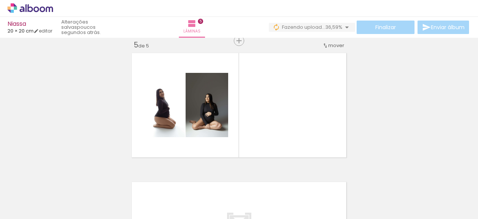
scroll to position [0, 665]
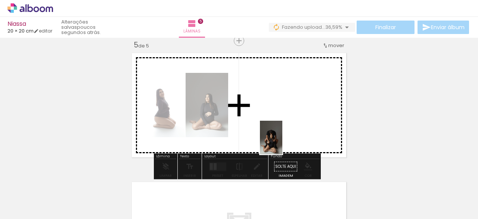
drag, startPoint x: 335, startPoint y: 202, endPoint x: 286, endPoint y: 145, distance: 74.7
click at [282, 139] on quentale-workspace at bounding box center [239, 109] width 478 height 219
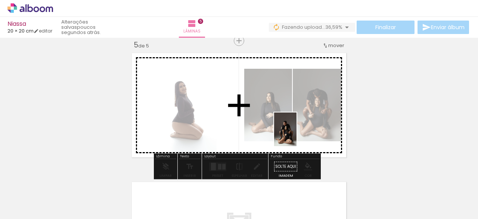
drag, startPoint x: 246, startPoint y: 199, endPoint x: 294, endPoint y: 135, distance: 80.1
click at [297, 133] on quentale-workspace at bounding box center [239, 109] width 478 height 219
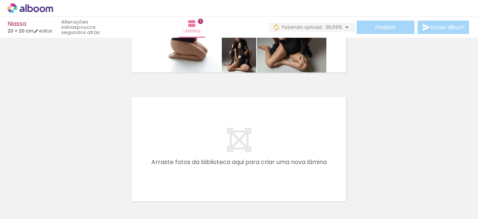
scroll to position [620, 0]
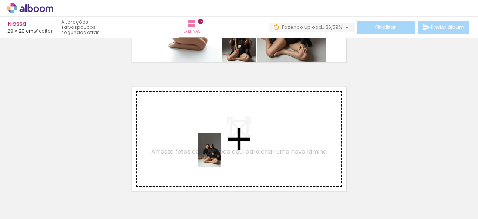
drag, startPoint x: 271, startPoint y: 196, endPoint x: 220, endPoint y: 155, distance: 65.4
click at [220, 155] on quentale-workspace at bounding box center [239, 109] width 478 height 219
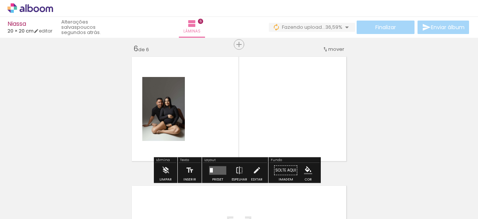
scroll to position [653, 0]
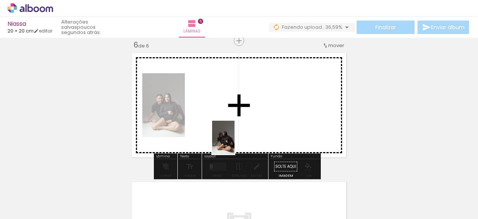
drag, startPoint x: 227, startPoint y: 197, endPoint x: 240, endPoint y: 128, distance: 69.6
click at [240, 128] on quentale-workspace at bounding box center [239, 109] width 478 height 219
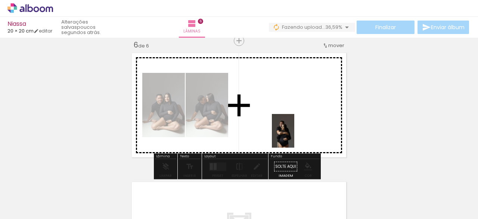
drag, startPoint x: 352, startPoint y: 196, endPoint x: 279, endPoint y: 132, distance: 97.1
click at [290, 131] on quentale-workspace at bounding box center [239, 109] width 478 height 219
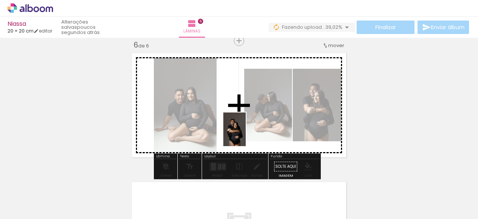
drag, startPoint x: 309, startPoint y: 201, endPoint x: 248, endPoint y: 134, distance: 90.6
click at [246, 134] on quentale-workspace at bounding box center [239, 109] width 478 height 219
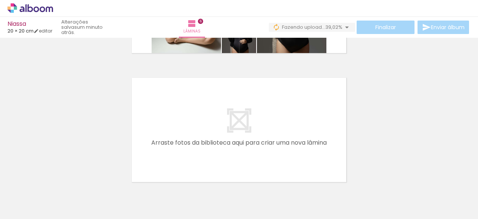
scroll to position [765, 0]
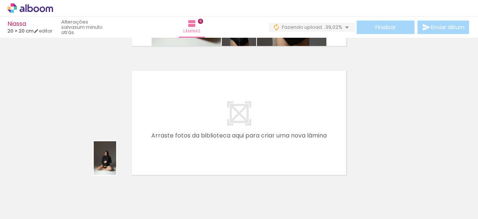
drag, startPoint x: 62, startPoint y: 193, endPoint x: 161, endPoint y: 145, distance: 110.0
click at [161, 145] on quentale-workspace at bounding box center [239, 109] width 478 height 219
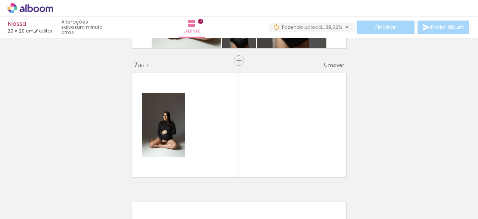
scroll to position [768, 0]
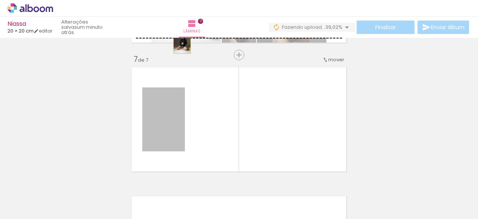
drag, startPoint x: 158, startPoint y: 115, endPoint x: 180, endPoint y: 48, distance: 70.4
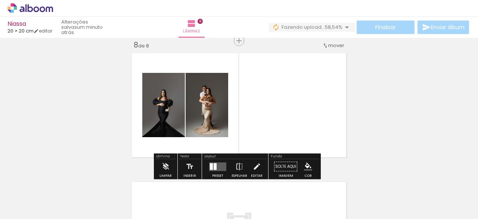
scroll to position [0, 1300]
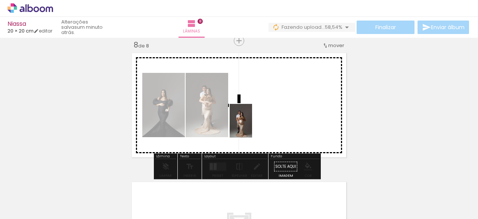
drag, startPoint x: 240, startPoint y: 193, endPoint x: 254, endPoint y: 120, distance: 74.4
click at [258, 118] on quentale-workspace at bounding box center [239, 109] width 478 height 219
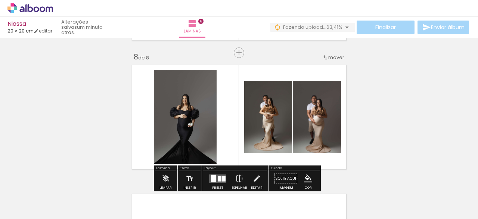
scroll to position [899, 0]
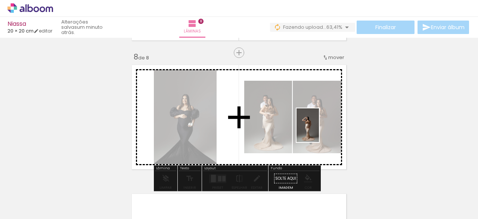
drag, startPoint x: 326, startPoint y: 200, endPoint x: 318, endPoint y: 124, distance: 76.2
click at [319, 128] on quentale-workspace at bounding box center [239, 109] width 478 height 219
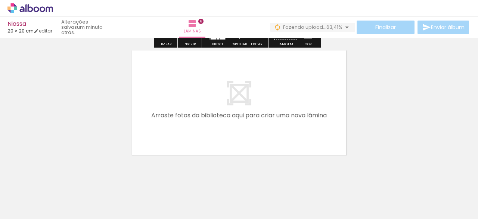
scroll to position [1043, 0]
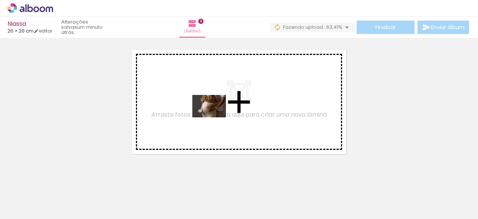
drag, startPoint x: 287, startPoint y: 198, endPoint x: 212, endPoint y: 108, distance: 117.1
click at [208, 111] on quentale-workspace at bounding box center [239, 109] width 478 height 219
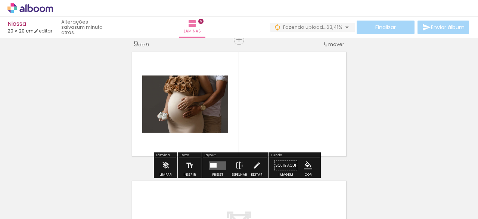
scroll to position [1040, 0]
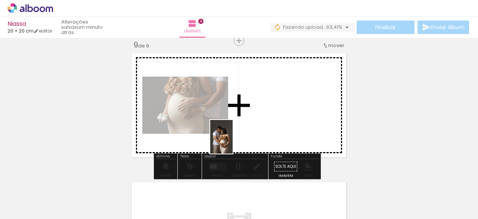
drag, startPoint x: 199, startPoint y: 205, endPoint x: 249, endPoint y: 126, distance: 93.3
click at [251, 123] on quentale-workspace at bounding box center [239, 109] width 478 height 219
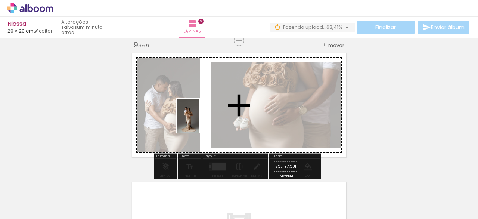
drag, startPoint x: 412, startPoint y: 198, endPoint x: 201, endPoint y: 121, distance: 224.6
click at [201, 121] on quentale-workspace at bounding box center [239, 109] width 478 height 219
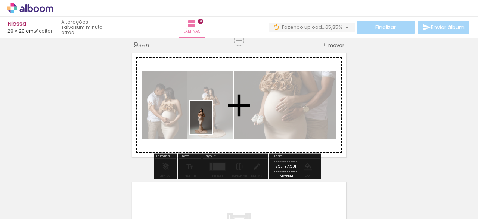
drag, startPoint x: 367, startPoint y: 199, endPoint x: 205, endPoint y: 126, distance: 177.8
click at [210, 123] on quentale-workspace at bounding box center [239, 109] width 478 height 219
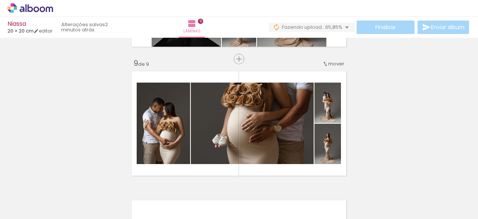
scroll to position [1019, 0]
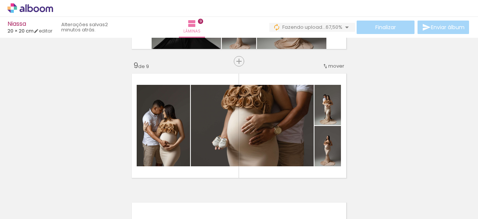
click at [17, 178] on iron-icon at bounding box center [13, 179] width 8 height 8
click at [274, 178] on iron-icon at bounding box center [274, 179] width 8 height 8
drag, startPoint x: 177, startPoint y: 178, endPoint x: 190, endPoint y: 181, distance: 13.3
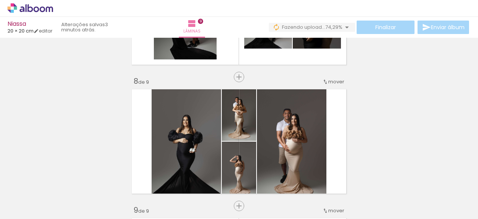
scroll to position [882, 0]
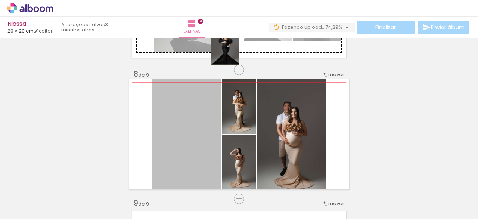
drag, startPoint x: 191, startPoint y: 139, endPoint x: 218, endPoint y: 44, distance: 99.2
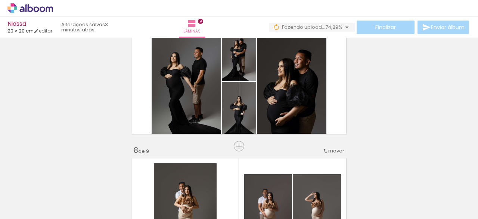
scroll to position [791, 0]
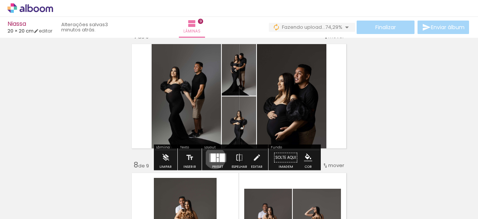
click at [213, 158] on div at bounding box center [213, 157] width 5 height 9
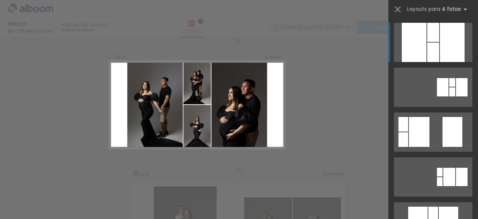
scroll to position [483, 0]
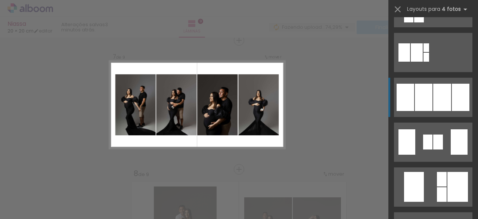
click at [424, 7] on div at bounding box center [419, 0] width 10 height 15
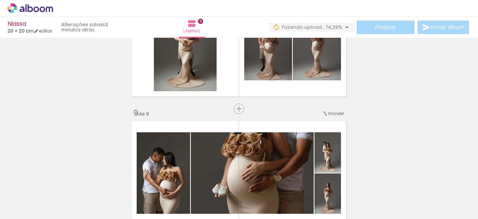
scroll to position [1011, 0]
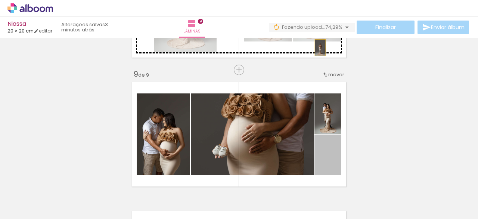
drag, startPoint x: 333, startPoint y: 162, endPoint x: 323, endPoint y: 42, distance: 120.3
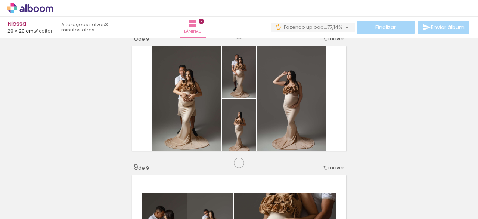
scroll to position [910, 0]
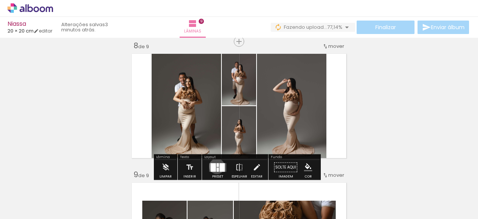
click at [217, 166] on div at bounding box center [218, 165] width 2 height 4
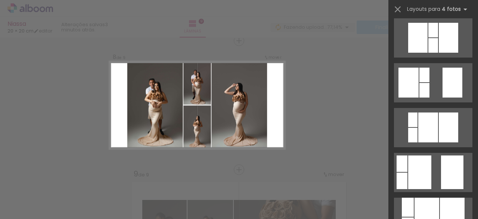
scroll to position [265, 0]
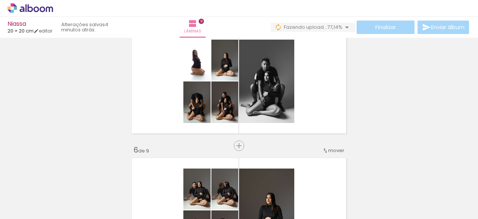
scroll to position [587, 0]
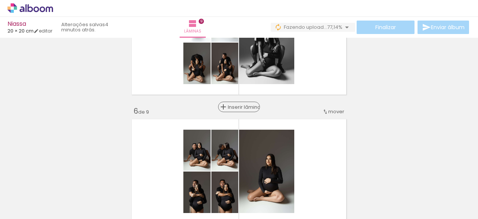
click at [236, 106] on span "Inserir lâmina" at bounding box center [242, 107] width 29 height 5
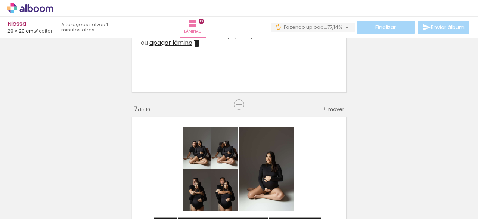
scroll to position [717, 0]
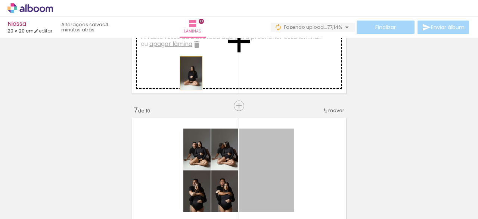
drag, startPoint x: 270, startPoint y: 157, endPoint x: 208, endPoint y: 80, distance: 99.6
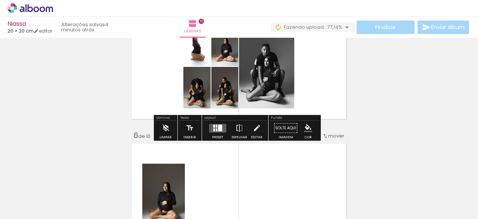
scroll to position [571, 0]
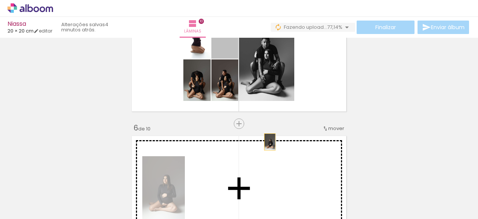
drag, startPoint x: 229, startPoint y: 51, endPoint x: 205, endPoint y: 56, distance: 24.4
click at [281, 154] on div "Inserir lâmina 1 de 10 Inserir lâmina 2 de 10 Inserir lâmina 3 de 10 Inserir lâ…" at bounding box center [239, 178] width 478 height 1417
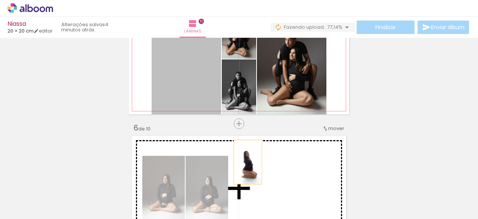
drag, startPoint x: 199, startPoint y: 62, endPoint x: 239, endPoint y: 162, distance: 107.4
click at [243, 162] on div "Inserir lâmina 1 de 10 Inserir lâmina 2 de 10 Inserir lâmina 3 de 10 Inserir lâ…" at bounding box center [239, 178] width 478 height 1417
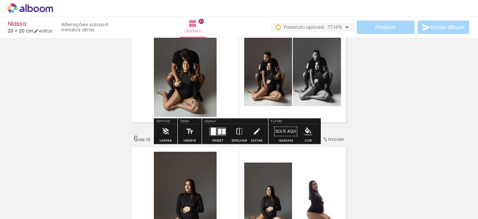
scroll to position [544, 0]
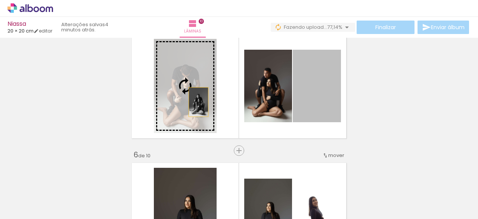
drag, startPoint x: 314, startPoint y: 100, endPoint x: 198, endPoint y: 108, distance: 116.8
click at [0, 0] on slot at bounding box center [0, 0] width 0 height 0
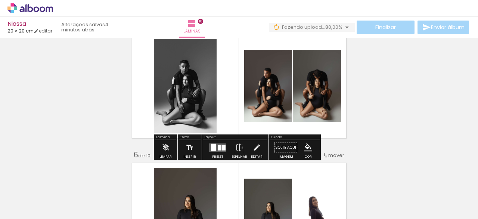
click at [367, 101] on div "Inserir lâmina 1 de 10 Inserir lâmina 2 de 10 Inserir lâmina 3 de 10 Inserir lâ…" at bounding box center [239, 205] width 478 height 1417
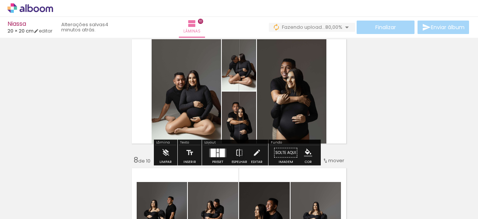
scroll to position [802, 0]
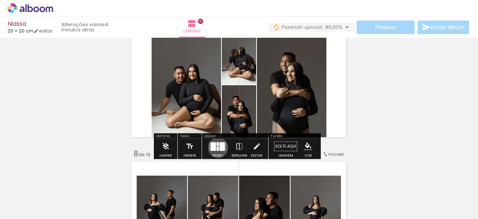
click at [217, 148] on quentale-layouter at bounding box center [217, 146] width 17 height 9
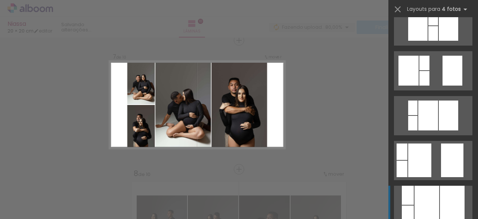
scroll to position [270, 0]
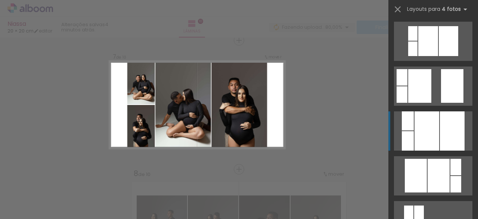
click at [427, 137] on div at bounding box center [426, 130] width 25 height 39
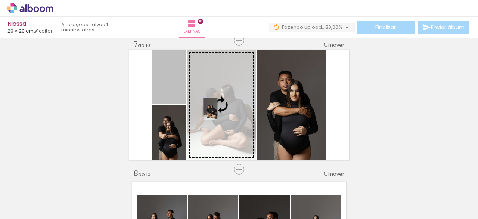
drag, startPoint x: 172, startPoint y: 91, endPoint x: 207, endPoint y: 109, distance: 39.9
click at [0, 0] on slot at bounding box center [0, 0] width 0 height 0
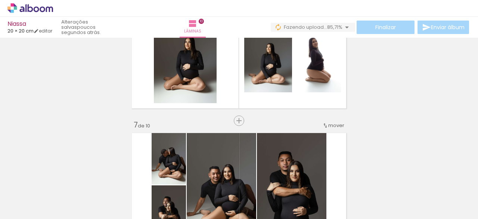
scroll to position [660, 0]
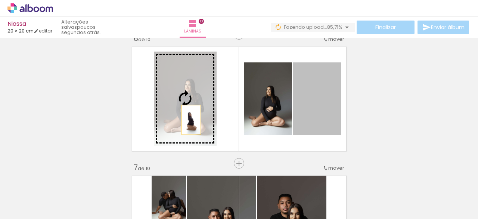
drag, startPoint x: 329, startPoint y: 124, endPoint x: 188, endPoint y: 119, distance: 140.5
click at [0, 0] on slot at bounding box center [0, 0] width 0 height 0
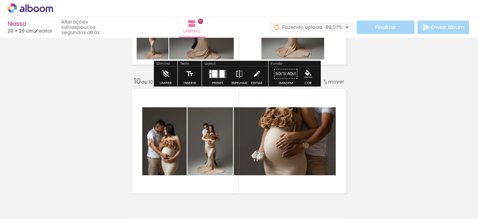
scroll to position [1132, 0]
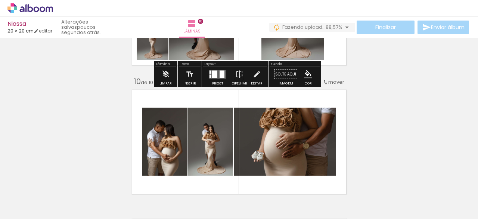
click at [344, 26] on iron-icon at bounding box center [346, 27] width 9 height 9
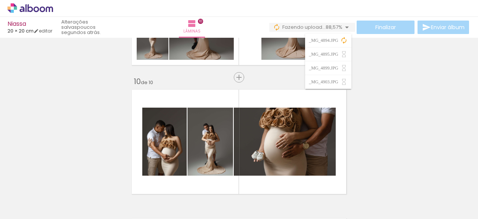
click at [342, 41] on iron-icon at bounding box center [343, 40] width 7 height 7
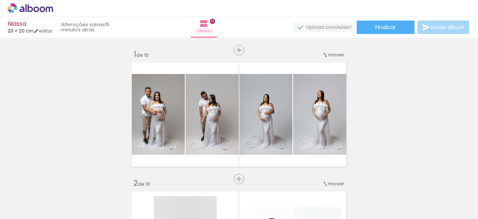
scroll to position [0, 1049]
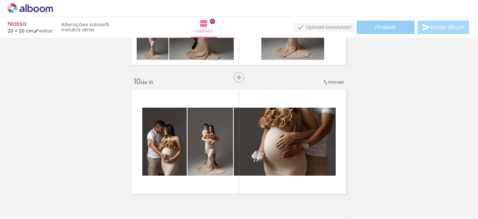
click at [394, 29] on paper-button "Finalizar" at bounding box center [386, 27] width 58 height 13
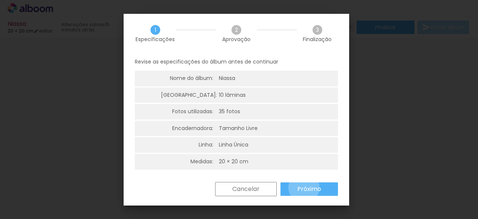
click at [0, 0] on slot "Próximo" at bounding box center [0, 0] width 0 height 0
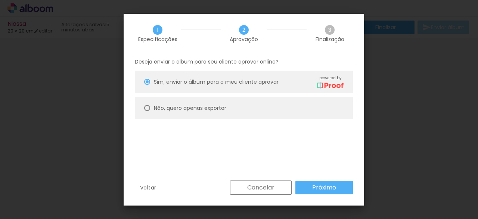
click at [150, 85] on div at bounding box center [147, 82] width 6 height 6
type paper-radio-button "on"
click at [0, 0] on slot "Próximo" at bounding box center [0, 0] width 0 height 0
type input "Alta, 300 DPI"
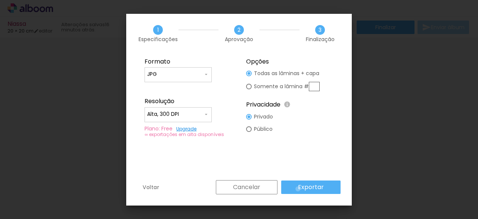
click at [0, 0] on slot "Exportar" at bounding box center [0, 0] width 0 height 0
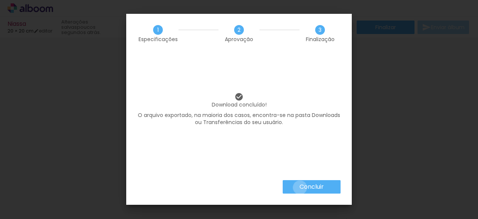
click at [0, 0] on slot "Concluir" at bounding box center [0, 0] width 0 height 0
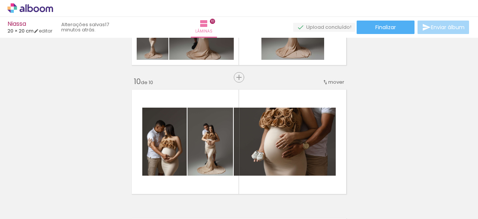
scroll to position [0, 1049]
